Goal: Use online tool/utility: Use online tool/utility

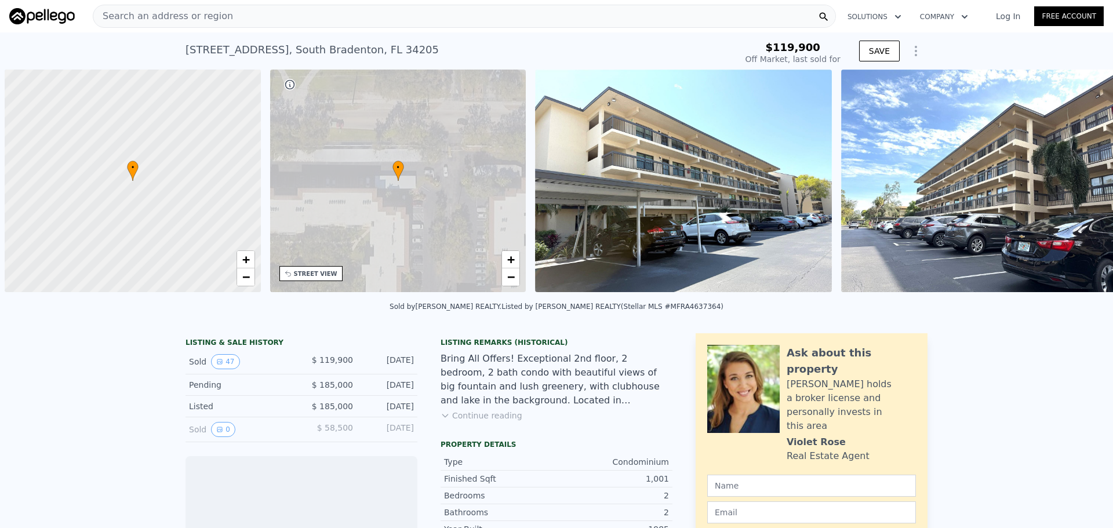
scroll to position [0, 5]
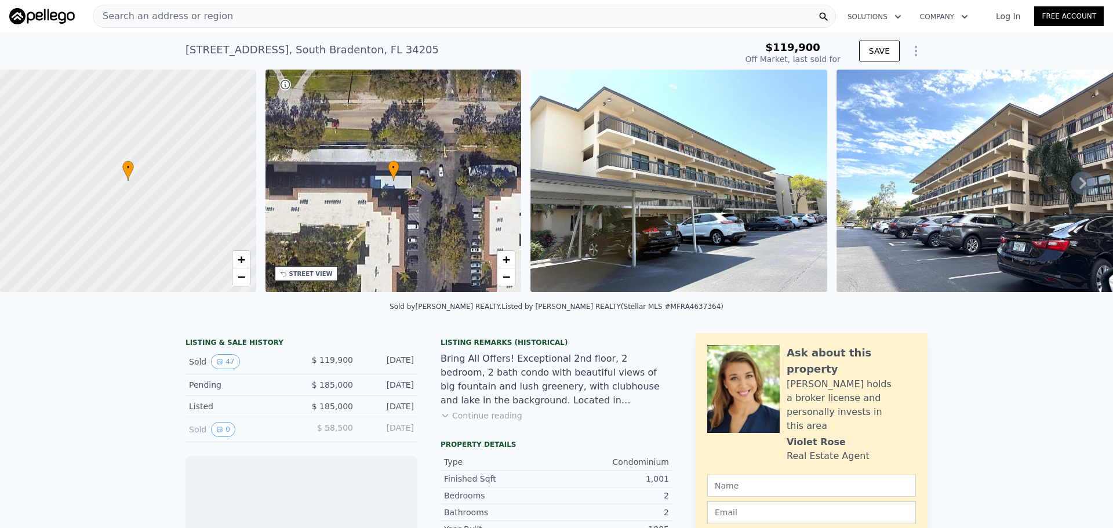
click at [772, 177] on img at bounding box center [678, 181] width 297 height 223
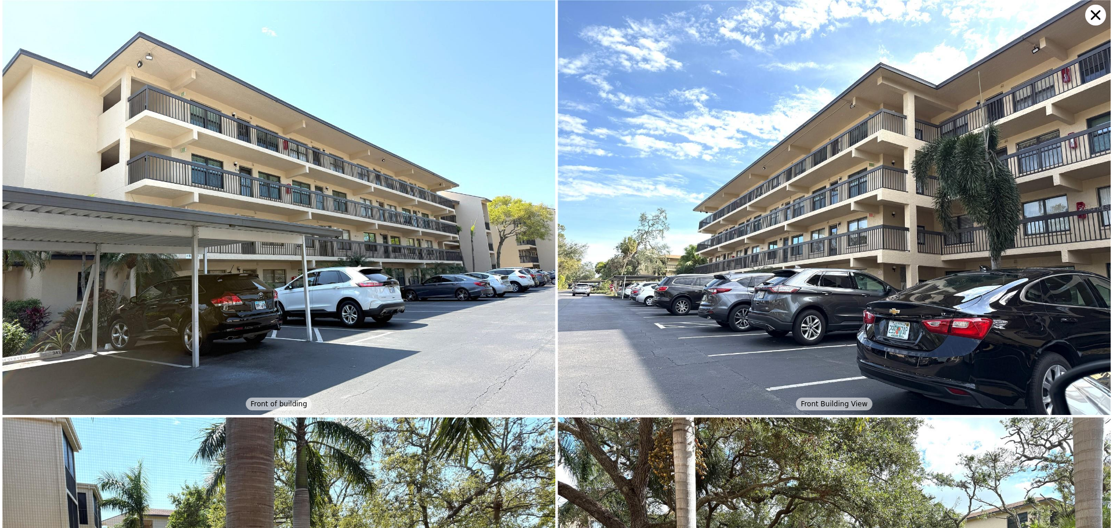
click at [319, 237] on img at bounding box center [278, 207] width 553 height 415
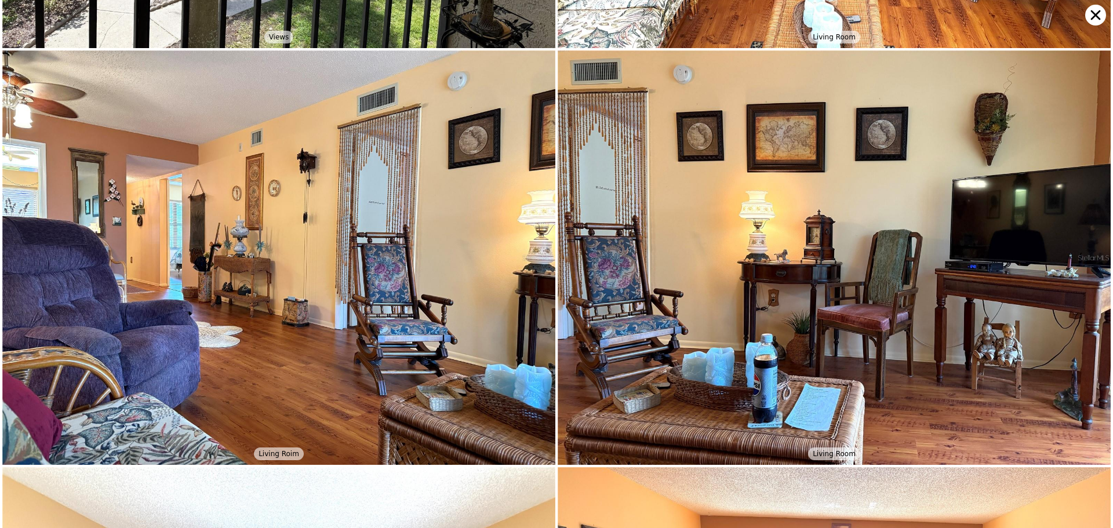
scroll to position [0, 0]
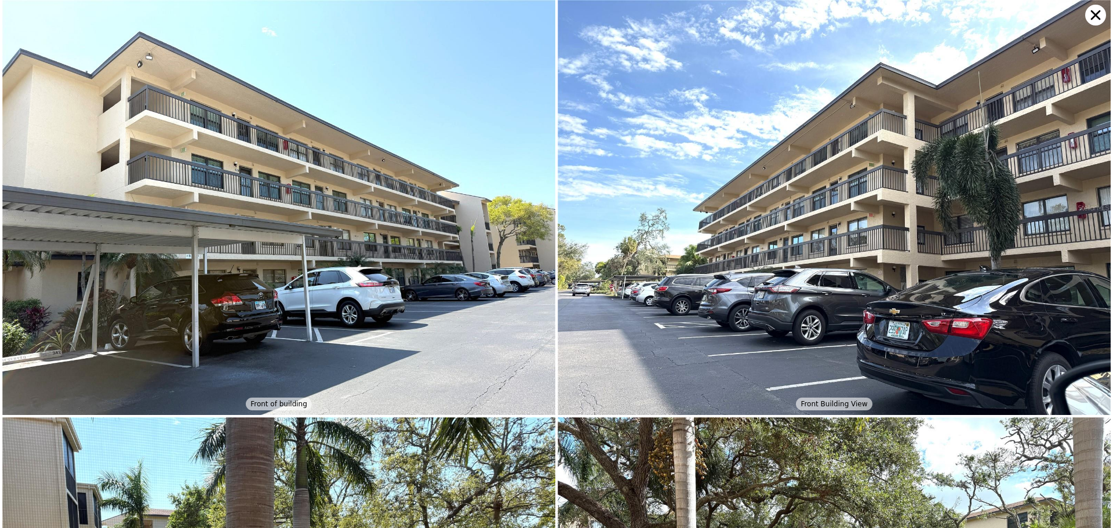
type input "$ 133,000"
type input "-$ 3,014"
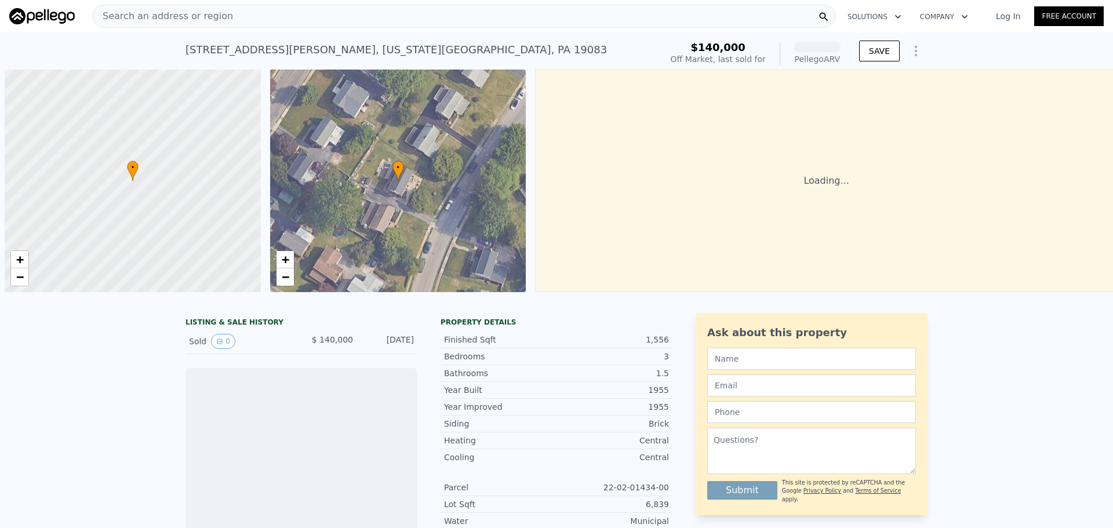
scroll to position [0, 5]
